Goal: Information Seeking & Learning: Find specific fact

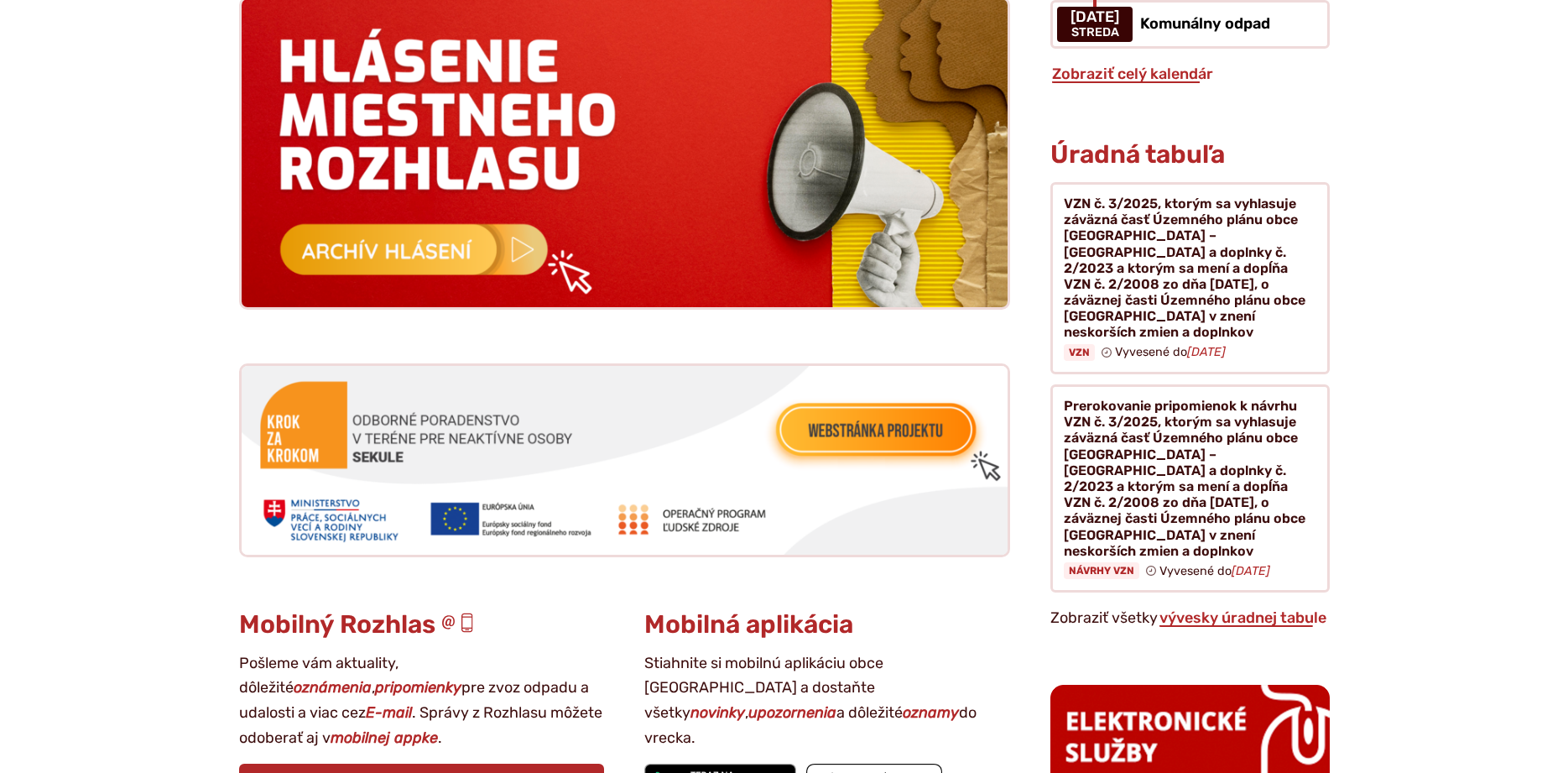
scroll to position [1712, 0]
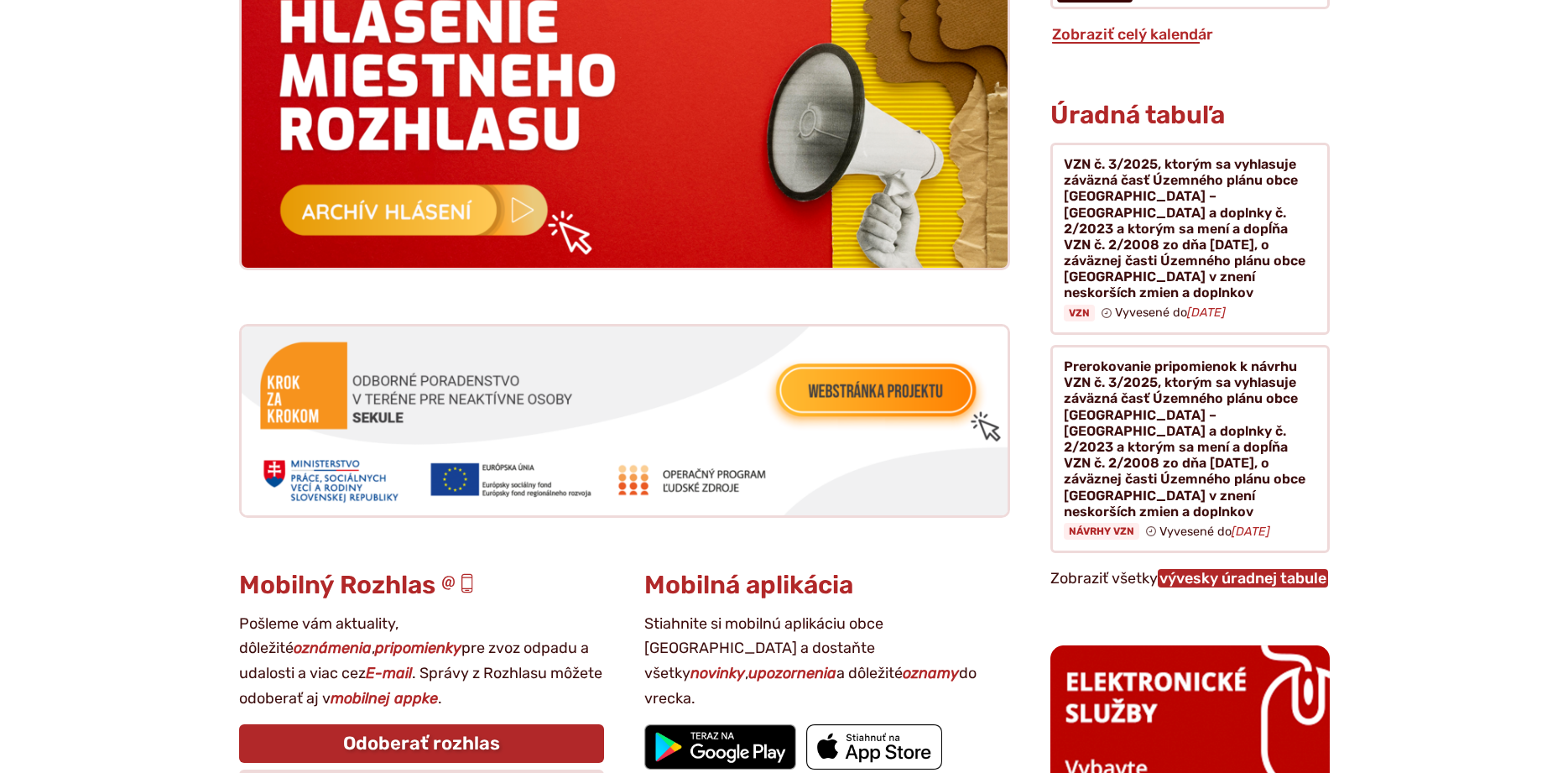
click at [1221, 569] on link "vývesky úradnej tabule" at bounding box center [1242, 579] width 170 height 19
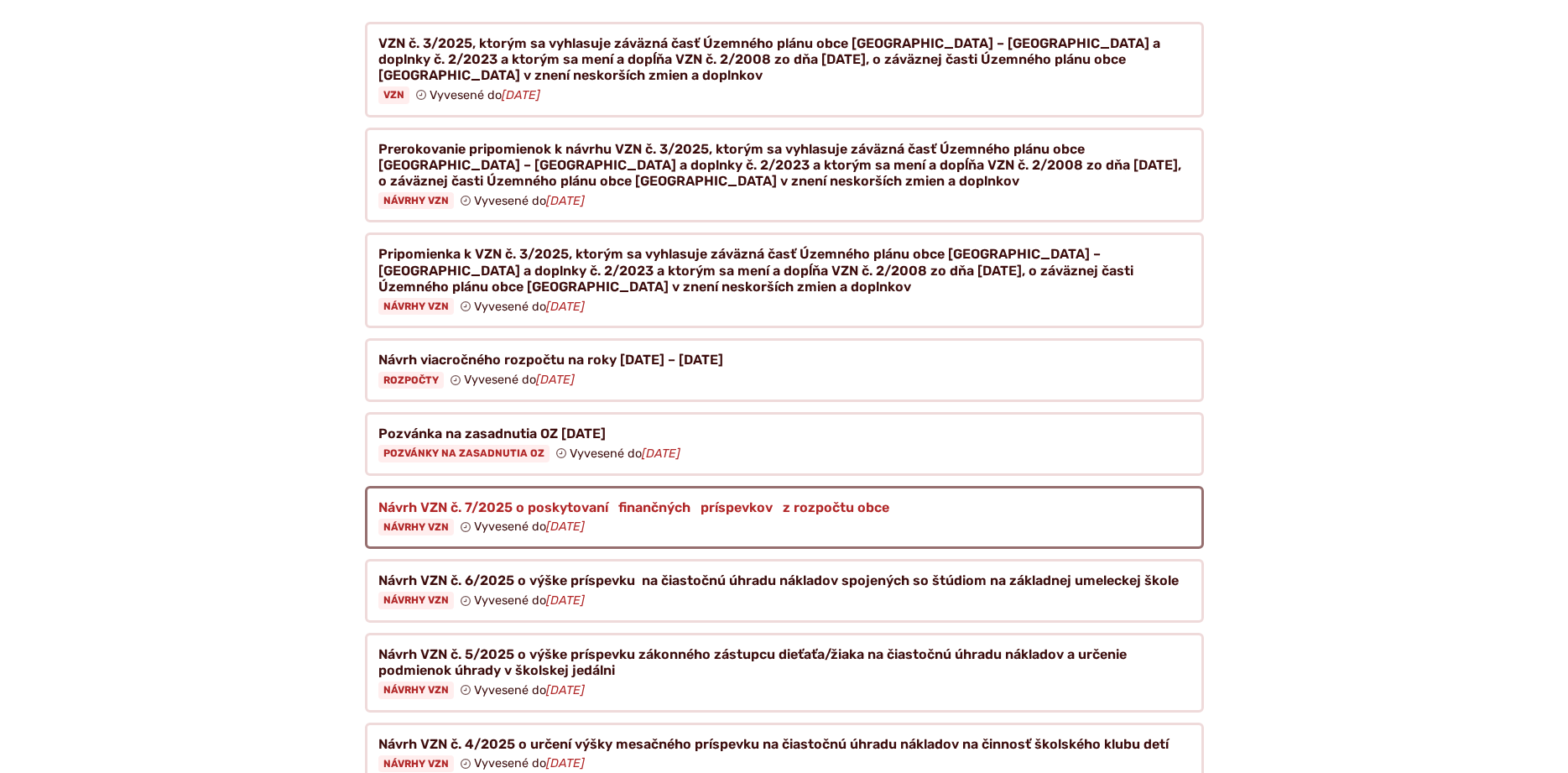
scroll to position [343, 0]
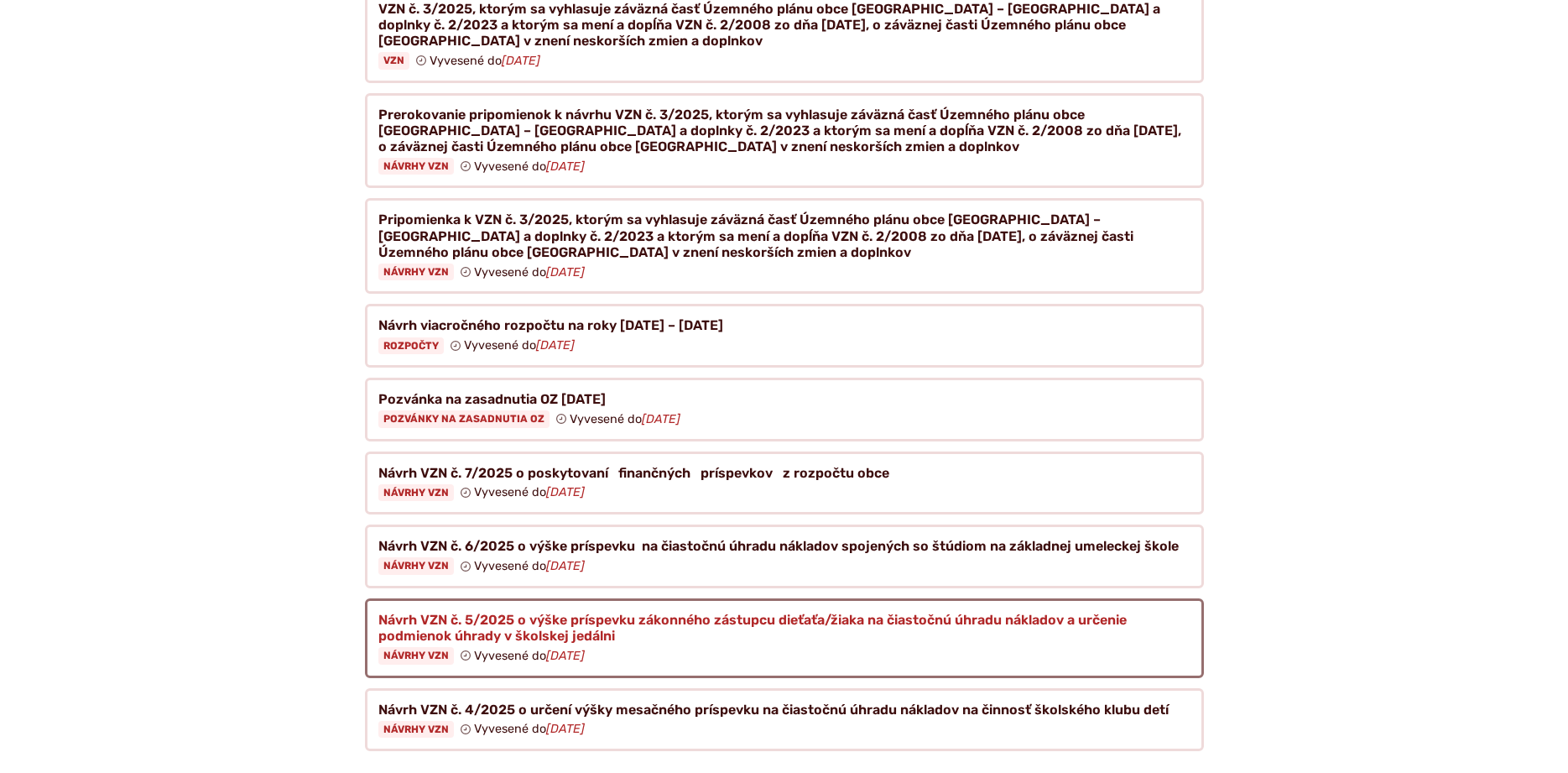
click at [594, 609] on figure at bounding box center [784, 638] width 839 height 80
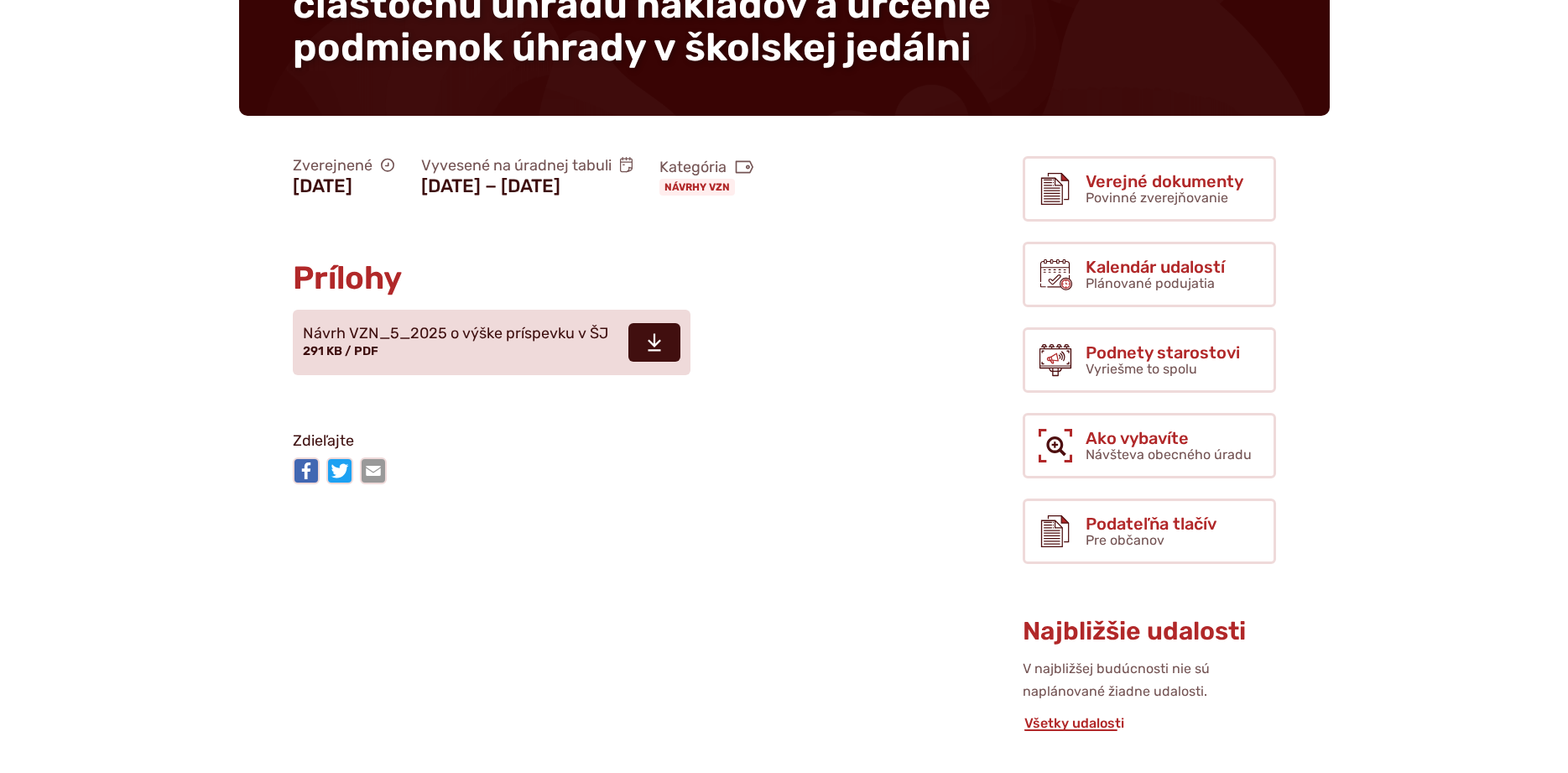
scroll to position [343, 0]
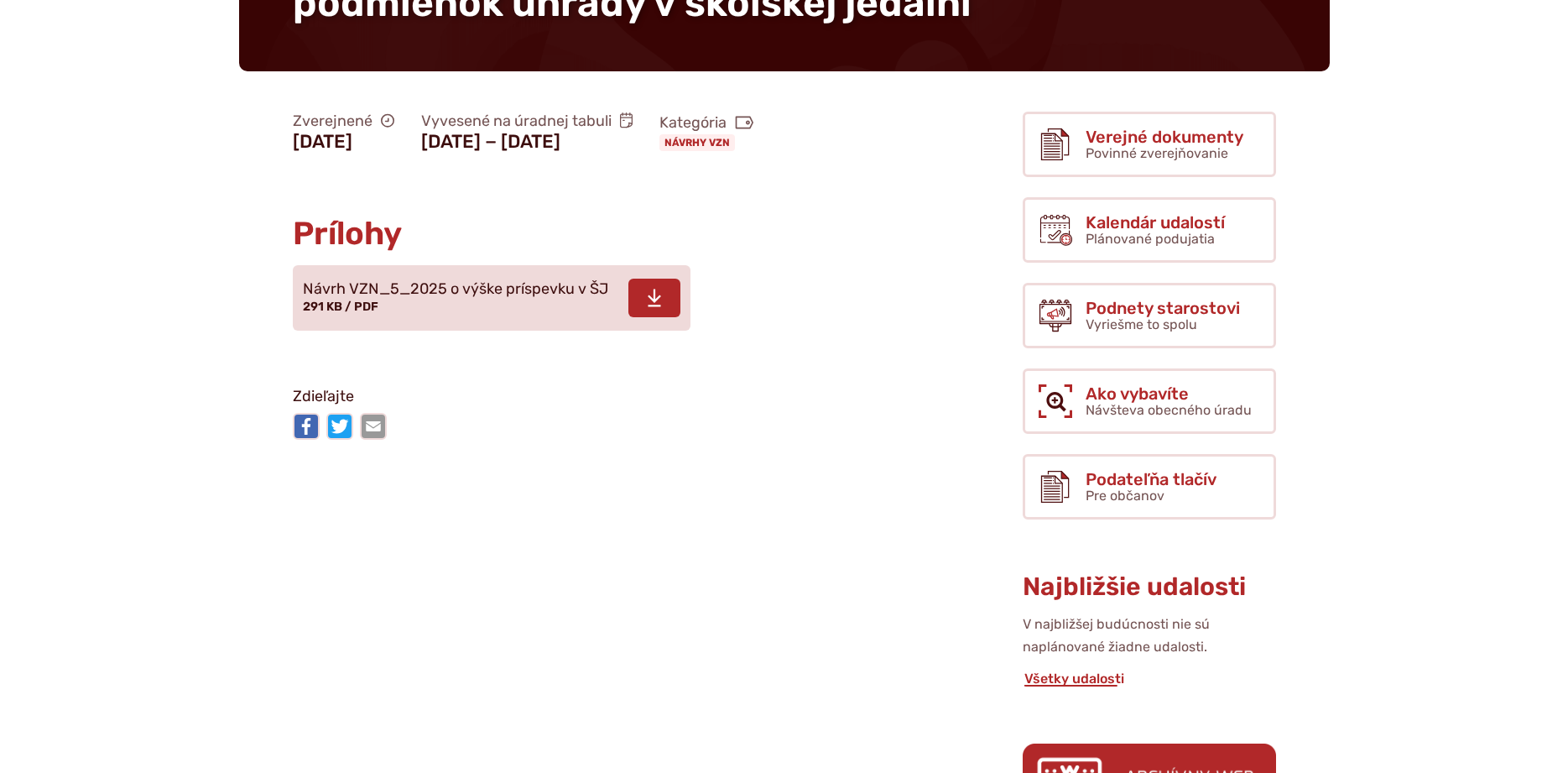
click at [452, 288] on span "Návrh VZN_5_2025 o výške príspevku v ŠJ" at bounding box center [455, 289] width 305 height 17
